Goal: Task Accomplishment & Management: Manage account settings

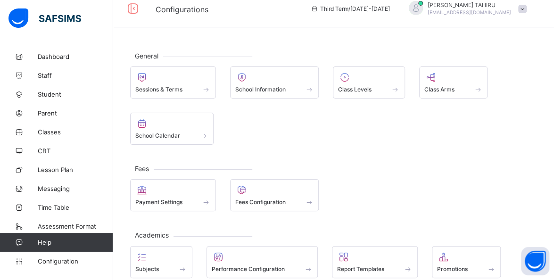
scroll to position [16, 0]
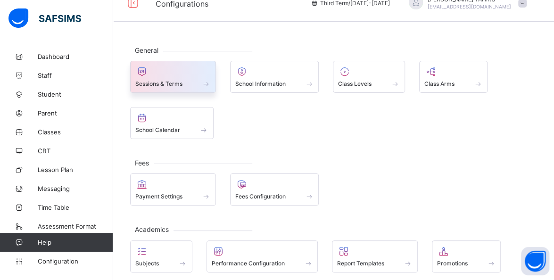
click at [196, 75] on div at bounding box center [172, 71] width 75 height 11
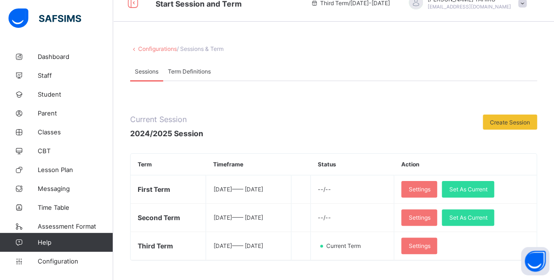
click at [461, 160] on th "Action" at bounding box center [465, 165] width 142 height 22
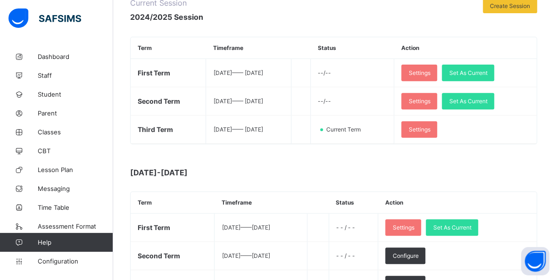
scroll to position [128, 0]
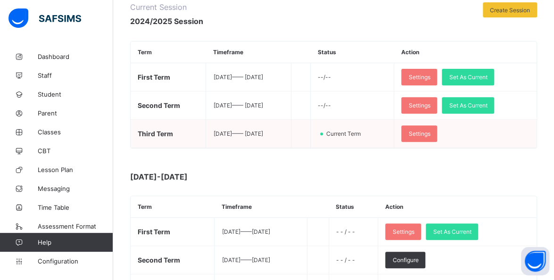
click at [519, 142] on td "Settings" at bounding box center [465, 134] width 142 height 28
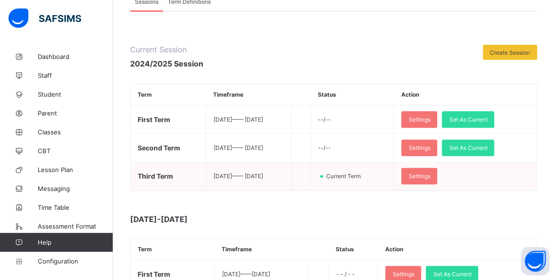
scroll to position [85, 0]
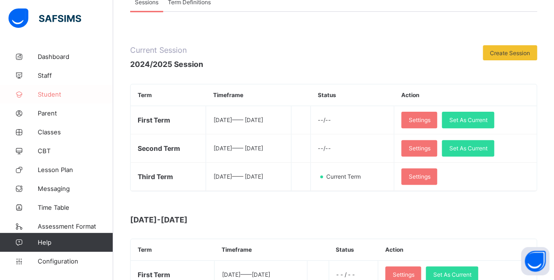
click at [58, 94] on span "Student" at bounding box center [75, 95] width 75 height 8
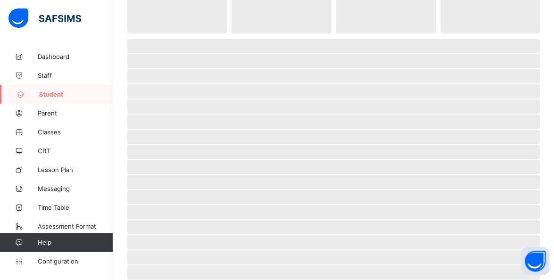
click at [58, 94] on span "Student" at bounding box center [76, 95] width 74 height 8
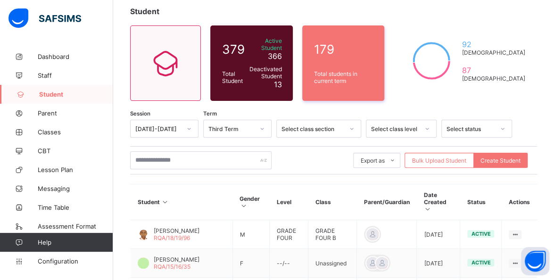
scroll to position [36, 0]
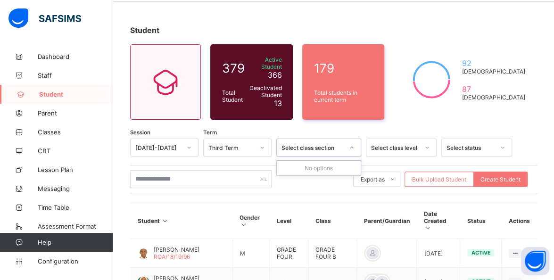
click at [352, 143] on icon at bounding box center [352, 147] width 6 height 9
click at [325, 161] on div "No options" at bounding box center [319, 168] width 84 height 15
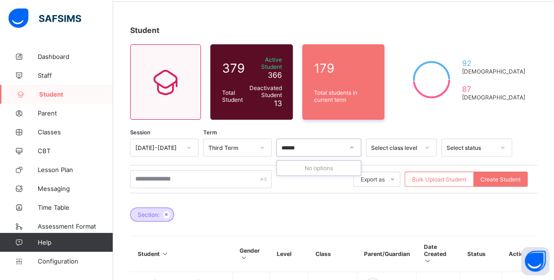
type input "*******"
click at [351, 145] on icon at bounding box center [352, 147] width 6 height 9
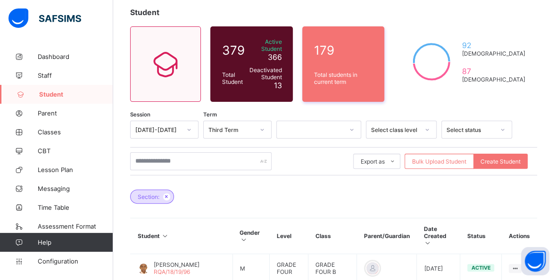
scroll to position [55, 0]
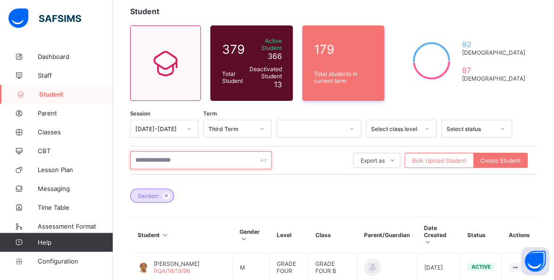
click at [172, 157] on input "text" at bounding box center [201, 160] width 142 height 18
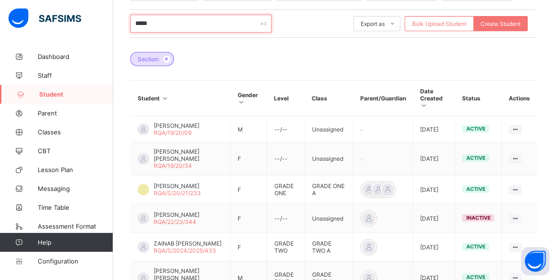
scroll to position [197, 0]
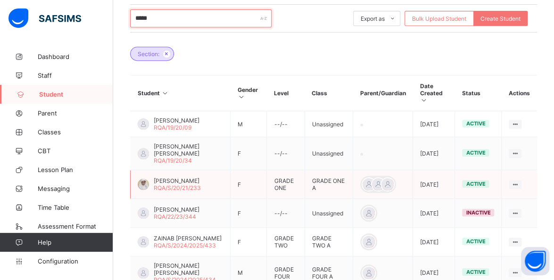
type input "*****"
click at [145, 179] on div at bounding box center [143, 184] width 11 height 11
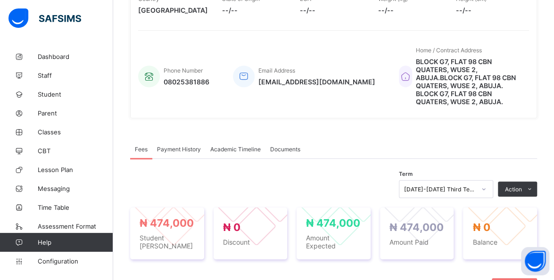
click at [233, 146] on span "Academic Timeline" at bounding box center [235, 149] width 50 height 7
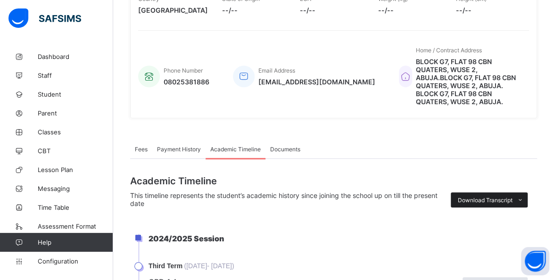
click at [520, 192] on span at bounding box center [520, 199] width 15 height 15
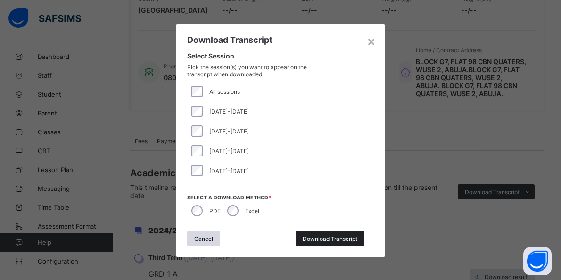
click at [310, 241] on span "Download Transcript" at bounding box center [330, 238] width 55 height 7
